Goal: Transaction & Acquisition: Purchase product/service

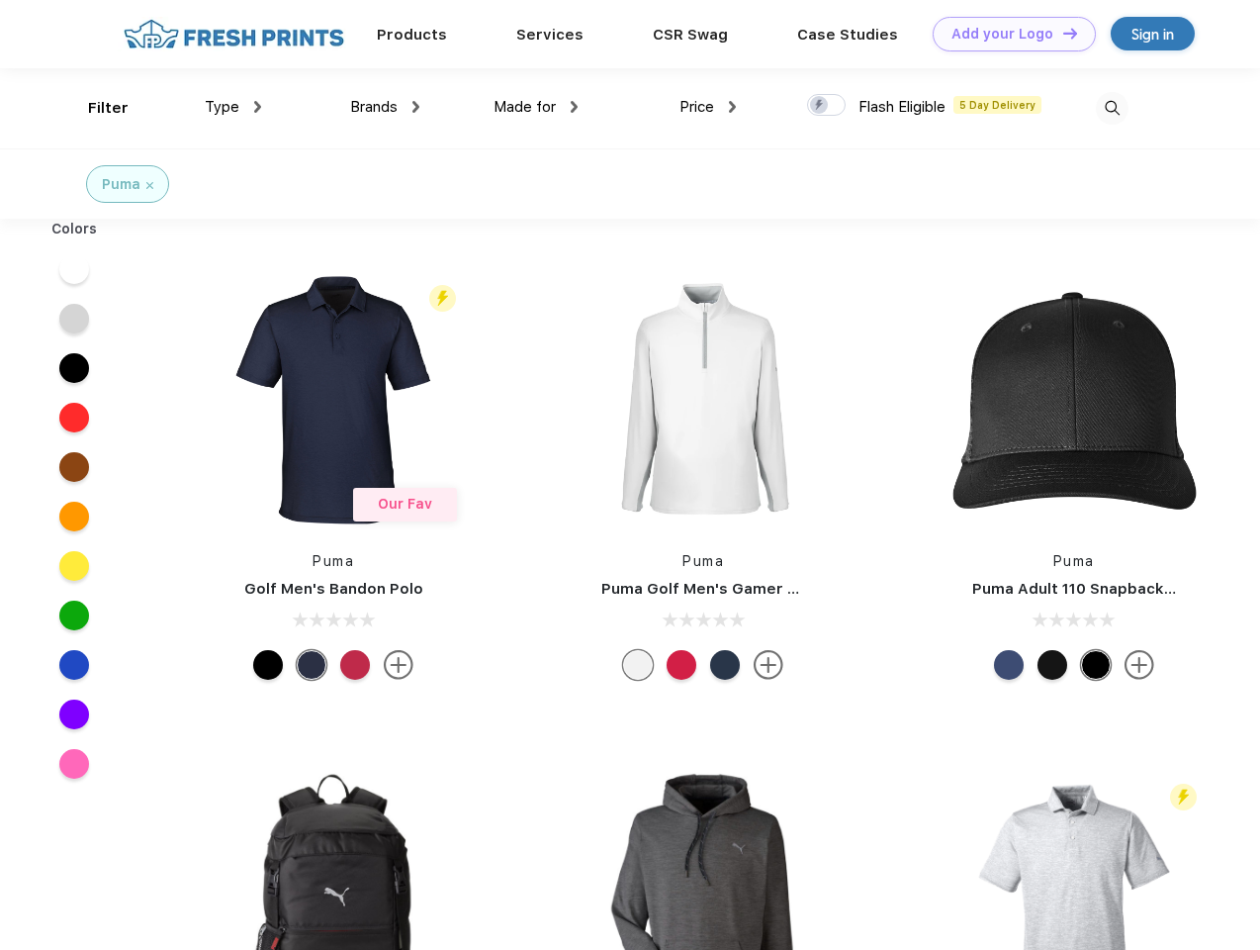
click at [1007, 34] on link "Add your Logo Design Tool" at bounding box center [1014, 34] width 163 height 35
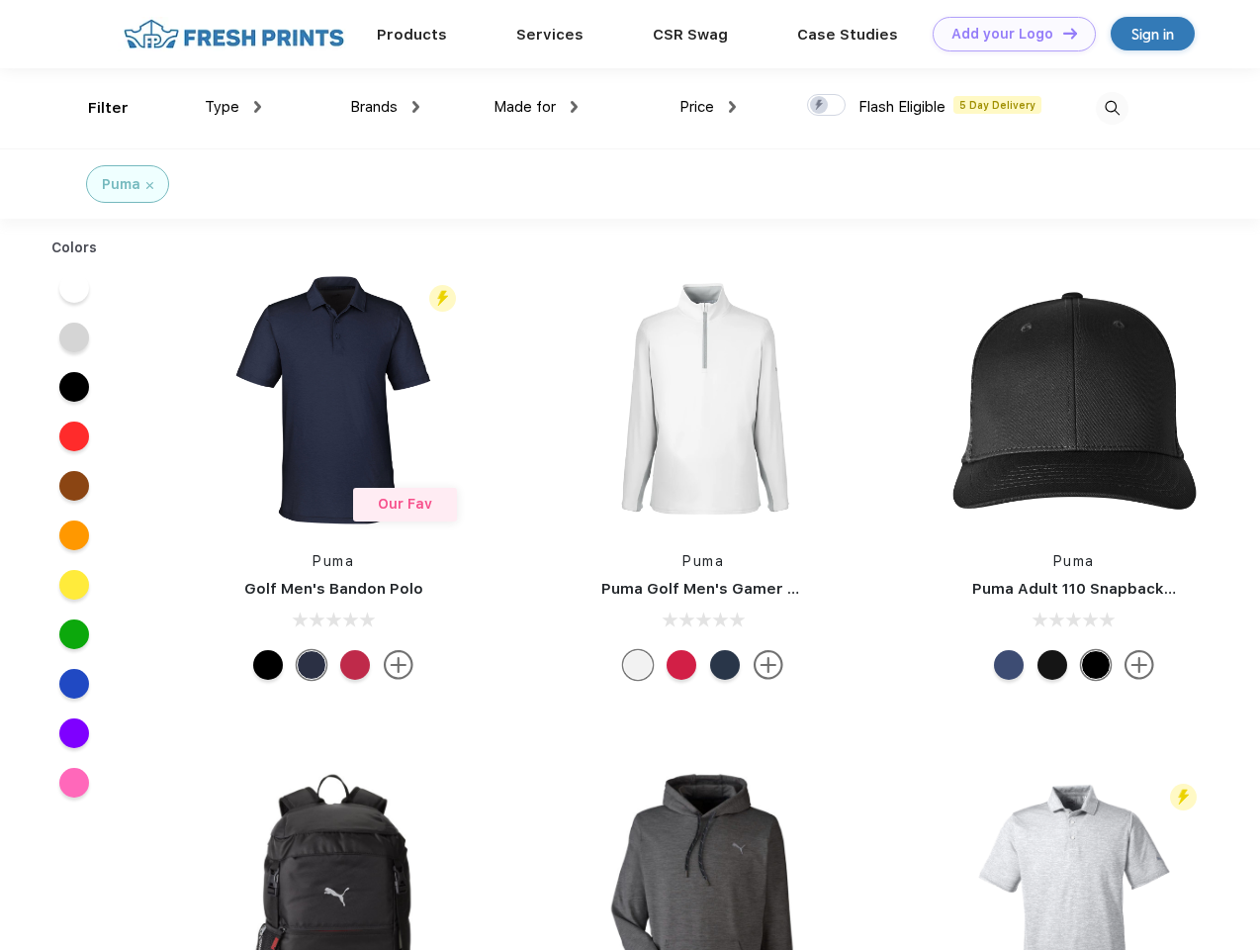
click at [0, 0] on div "Design Tool" at bounding box center [0, 0] width 0 height 0
click at [1061, 33] on link "Add your Logo Design Tool" at bounding box center [1014, 34] width 163 height 35
click at [95, 108] on div "Filter" at bounding box center [108, 108] width 41 height 23
click at [233, 107] on span "Type" at bounding box center [222, 107] width 35 height 18
click at [385, 107] on span "Brands" at bounding box center [373, 107] width 47 height 18
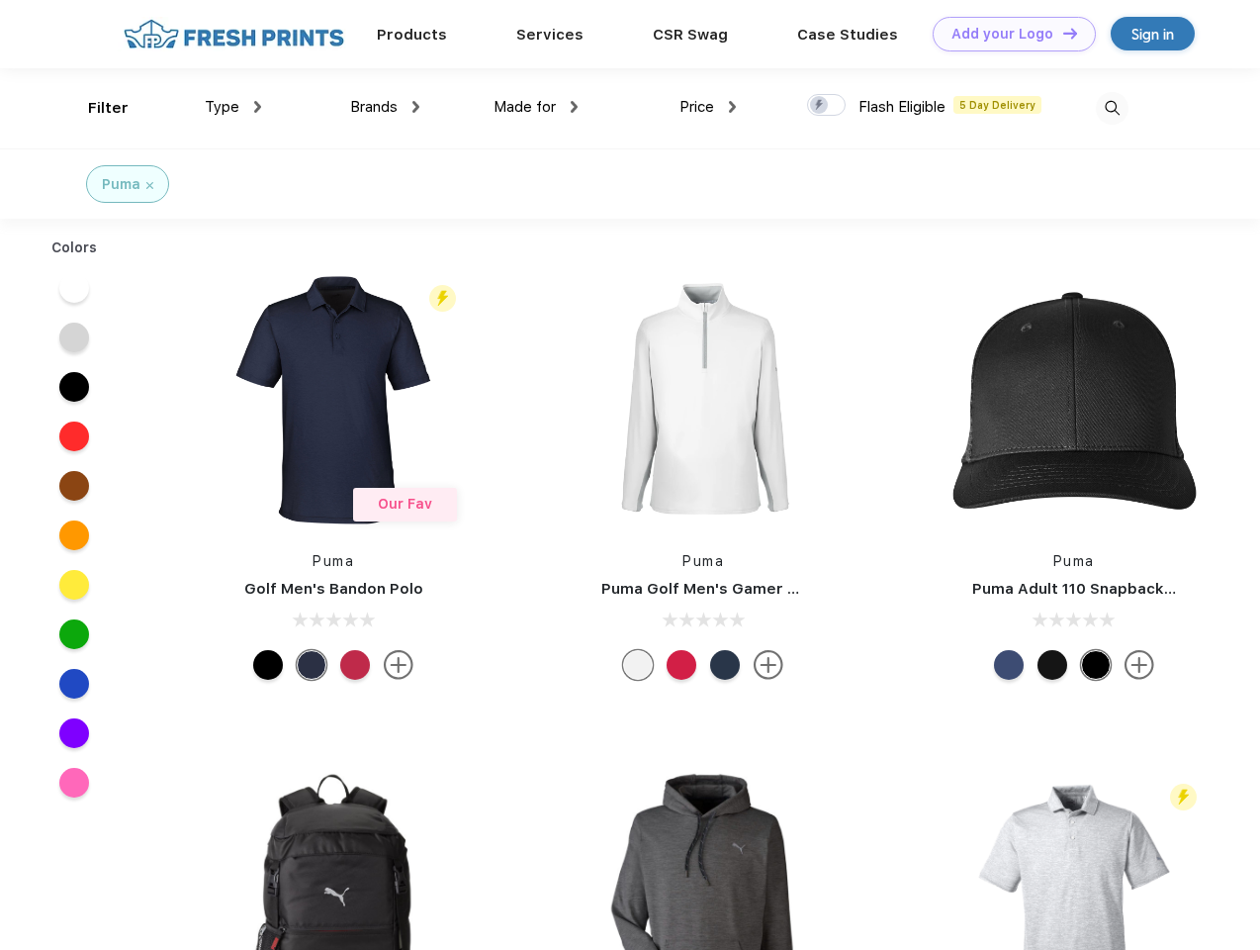
click at [536, 107] on span "Made for" at bounding box center [525, 107] width 62 height 18
click at [708, 107] on span "Price" at bounding box center [697, 107] width 35 height 18
click at [827, 106] on div at bounding box center [826, 105] width 39 height 22
click at [820, 106] on input "checkbox" at bounding box center [813, 99] width 13 height 13
click at [1112, 108] on img at bounding box center [1112, 108] width 33 height 33
